Goal: Task Accomplishment & Management: Use online tool/utility

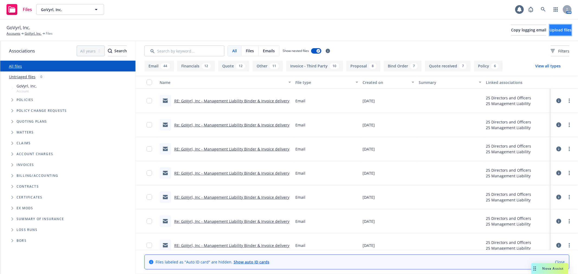
click at [550, 34] on button "Upload files" at bounding box center [561, 30] width 22 height 11
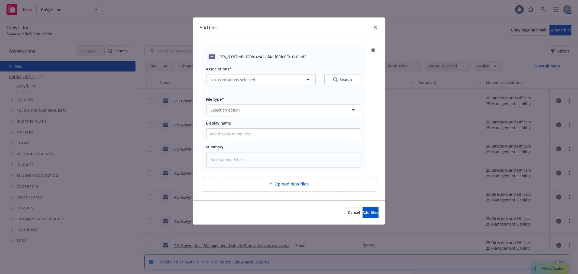
click at [283, 89] on div "Associations* No associations selected Search" at bounding box center [283, 79] width 155 height 26
click at [286, 83] on button "No associations selected" at bounding box center [261, 79] width 110 height 11
type textarea "x"
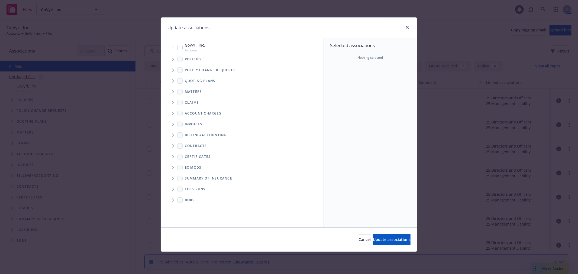
drag, startPoint x: 184, startPoint y: 47, endPoint x: 197, endPoint y: 44, distance: 13.2
click at [186, 47] on div "GoVyrl, Inc. Account" at bounding box center [191, 47] width 28 height 10
checkbox input "true"
click at [411, 28] on div "Update associations" at bounding box center [289, 28] width 256 height 20
click at [402, 28] on div at bounding box center [406, 27] width 9 height 7
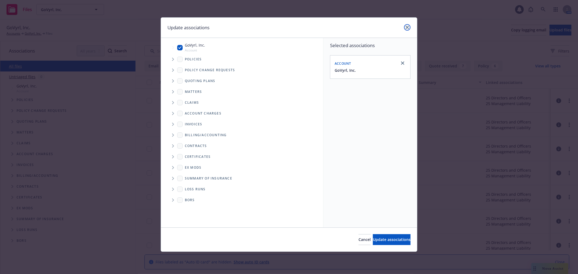
click at [406, 27] on icon "close" at bounding box center [407, 27] width 3 height 3
type textarea "x"
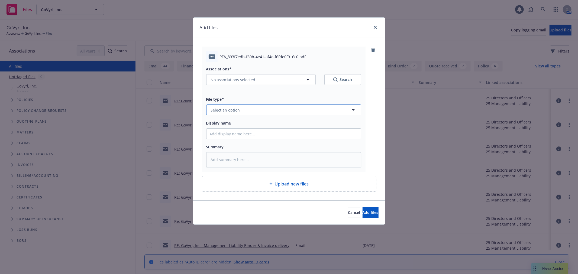
click at [222, 109] on span "Select an option" at bounding box center [225, 110] width 29 height 6
type input "prem"
click at [250, 118] on div "Premium Finance Agreement - signed" at bounding box center [284, 125] width 155 height 14
click at [250, 131] on input "Display name" at bounding box center [284, 134] width 155 height 10
type textarea "x"
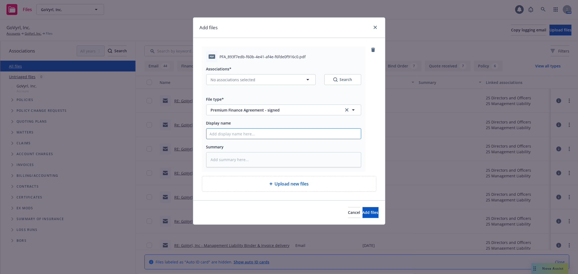
type input "2"
type textarea "x"
type input "25"
type textarea "x"
type input "25-"
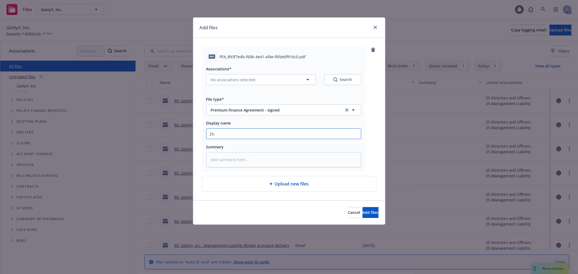
type textarea "x"
type input "25-2"
type textarea "x"
type input "25-26"
type textarea "x"
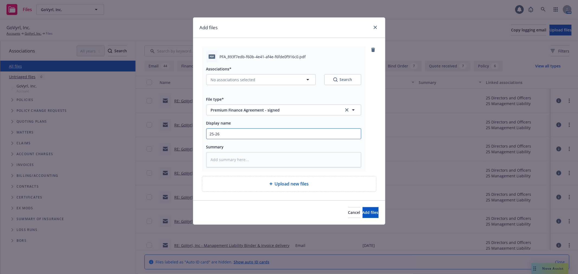
type input "25-26 G"
type textarea "x"
type input "25-26 Go"
type textarea "x"
type input "25-26 GoV"
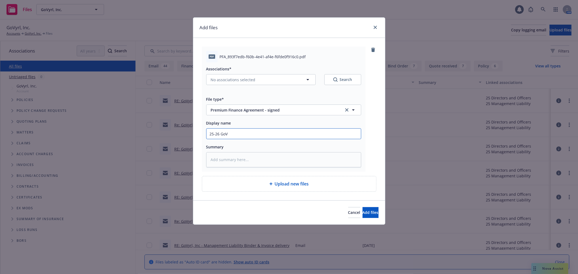
type textarea "x"
type input "25-26 GoVy"
type textarea "x"
type input "25-26 GoVyr"
type textarea "x"
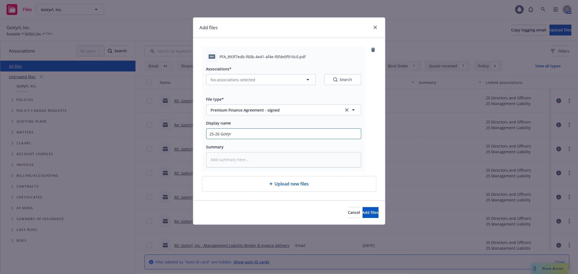
type input "25-26 GoVyrl"
type textarea "x"
type input "25-26 GoVyrl"
type textarea "x"
type input "25-26 GoVyrl P"
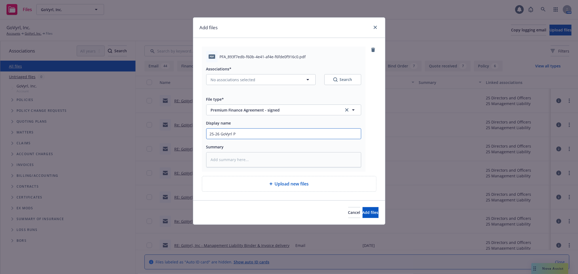
type textarea "x"
type input "25-26 GoVyrl PF"
type textarea "x"
type input "25-26 GoVyrl PFA"
type textarea "x"
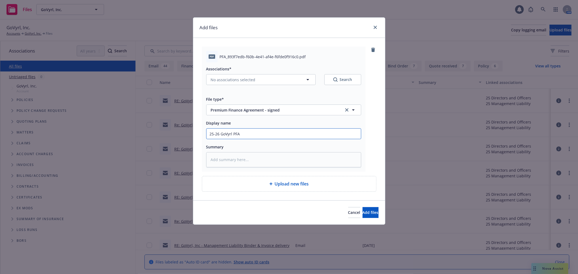
type input "25-26 GoVyrl PFA"
type textarea "x"
type input "25-26 GoVyrl PFA -"
type textarea "x"
type input "25-26 GoVyrl PFA - a"
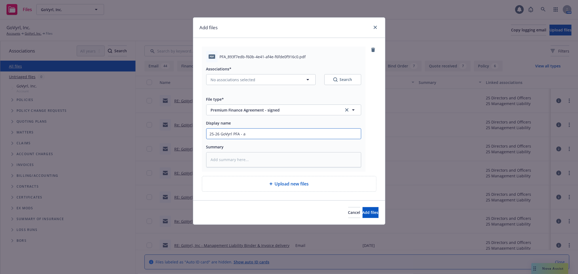
type textarea "x"
type input "25-26 GoVyrl PFA -"
type textarea "x"
type input "25-26 GoVyrl PFA - s"
type textarea "x"
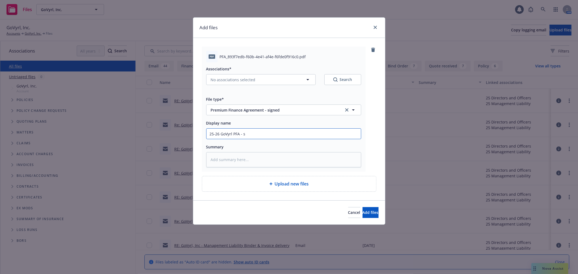
type input "25-26 GoVyrl PFA - sI"
type textarea "x"
type input "25-26 GoVyrl PFA - sIg"
type textarea "x"
type input "25-26 GoVyrl PFA - sIgn"
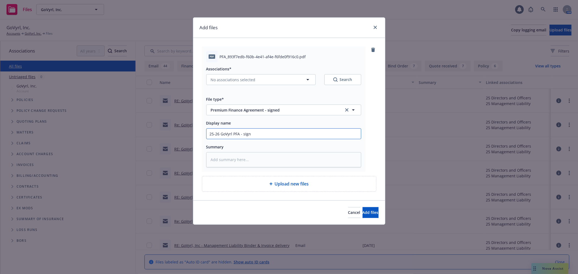
type textarea "x"
type input "25-26 GoVyrl PFA - sIgne"
type textarea "x"
type input "25-26 GoVyrl PFA - sIgned"
type textarea "x"
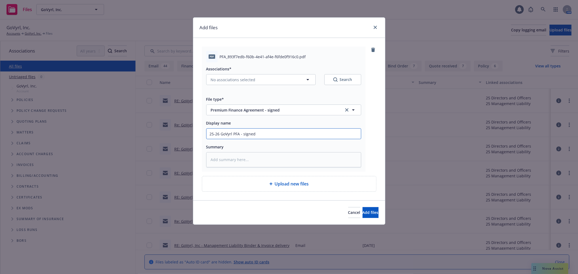
type input "25-26 GoVyrl PFA - sIgned"
type textarea "x"
type input "25-26 GoVyrl PFA - sIgne"
type textarea "x"
type input "25-26 GoVyrl PFA - sIgn"
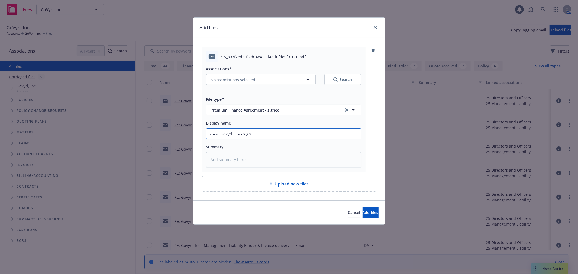
type textarea "x"
type input "25-26 GoVyrl PFA - sIg"
type textarea "x"
type input "25-26 GoVyrl PFA - sI"
type textarea "x"
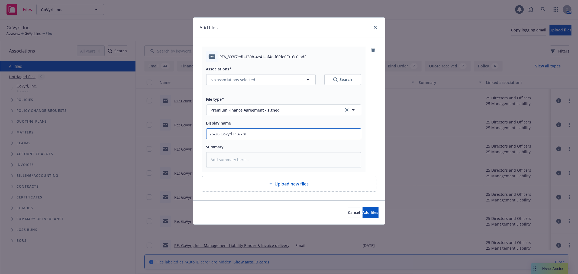
type input "25-26 GoVyrl PFA - s"
type textarea "x"
type input "25-26 GoVyrl PFA -"
type textarea "x"
type input "25-26 GoVyrl PFA - S"
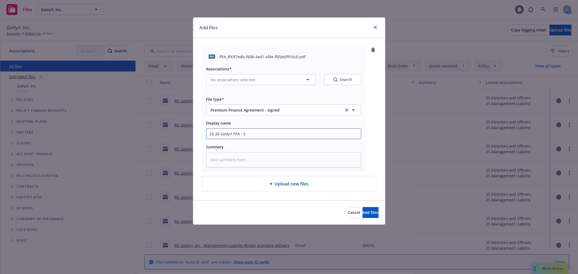
type textarea "x"
type input "25-26 GoVyrl PFA - Si"
type textarea "x"
type input "25-26 GoVyrl PFA - Sign"
type textarea "x"
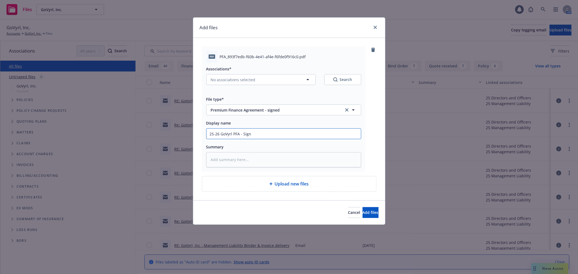
type input "25-26 GoVyrl PFA - Signr"
type textarea "x"
type input "25-26 GoVyrl PFA - Signre"
type textarea "x"
type input "25-26 GoVyrl PFA - Signred"
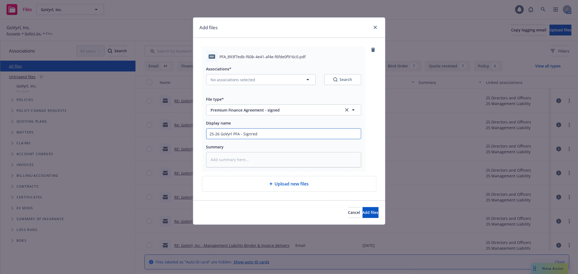
type textarea "x"
type input "25-26 GoVyrl PFA - Signre"
type textarea "x"
type input "25-26 GoVyrl PFA - Signr"
type textarea "x"
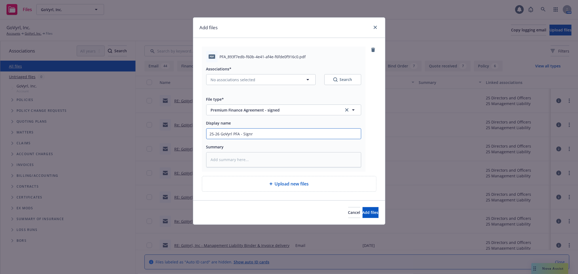
type input "25-26 GoVyrl PFA - Sign"
type textarea "x"
type input "25-26 GoVyrl PFA - Signe"
type textarea "x"
type input "25-26 GoVyrl PFA - Signed"
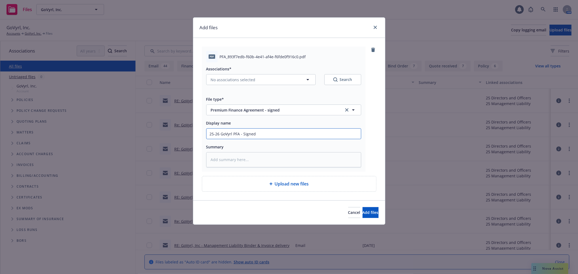
type textarea "x"
type input "25-26 GoVyrl PFA - Signed"
click at [363, 213] on span "Add files" at bounding box center [371, 212] width 16 height 5
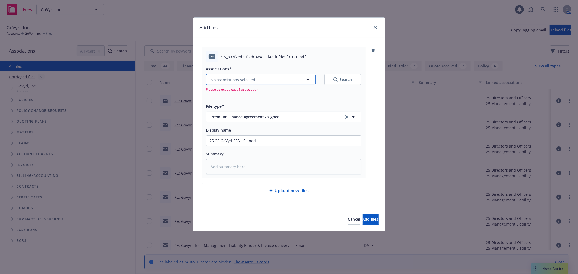
click at [280, 75] on button "No associations selected" at bounding box center [261, 79] width 110 height 11
type textarea "x"
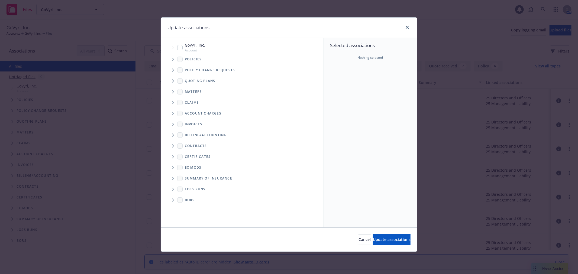
click at [180, 45] on input "Tree Example" at bounding box center [179, 47] width 5 height 5
checkbox input "true"
click at [376, 248] on div "Cancel Update associations" at bounding box center [289, 240] width 256 height 24
click at [377, 246] on div "Cancel Update associations" at bounding box center [289, 240] width 256 height 24
click at [383, 240] on span "Update associations" at bounding box center [392, 239] width 38 height 5
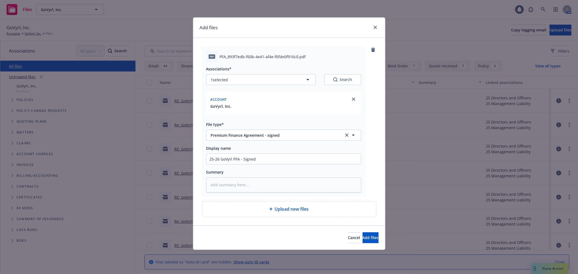
click at [373, 227] on div "Cancel Add files" at bounding box center [289, 238] width 192 height 24
click at [367, 234] on button "Add files" at bounding box center [371, 238] width 16 height 11
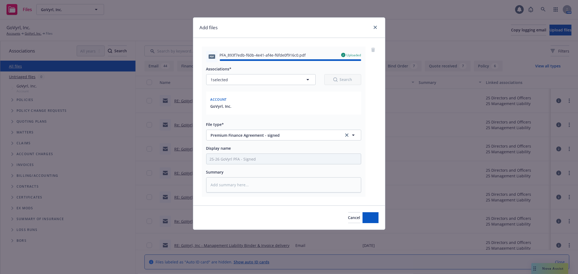
type textarea "x"
